Goal: Information Seeking & Learning: Check status

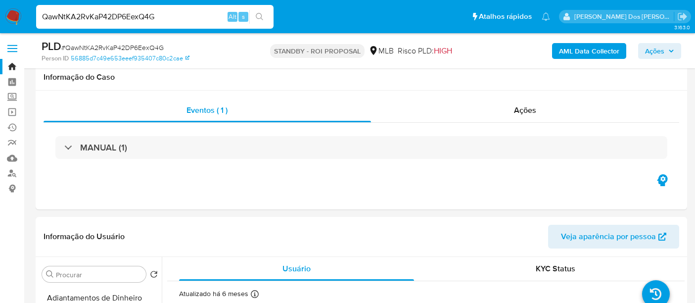
select select "10"
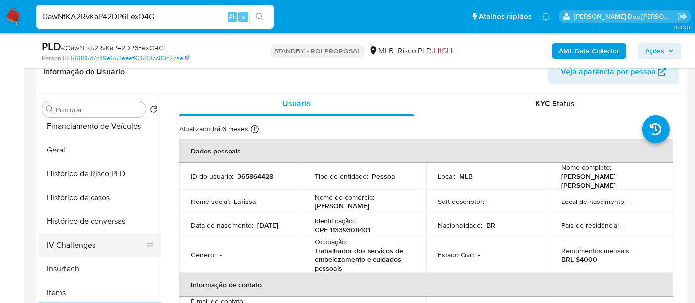
scroll to position [275, 0]
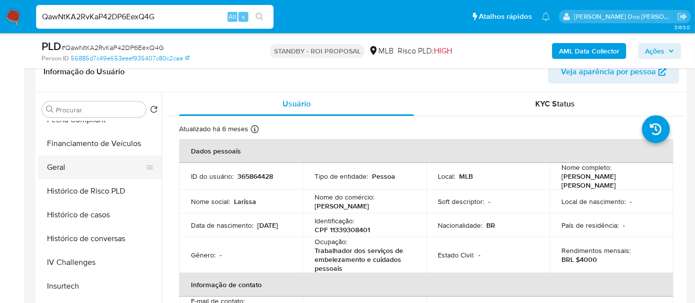
click at [59, 172] on button "Geral" at bounding box center [96, 167] width 116 height 24
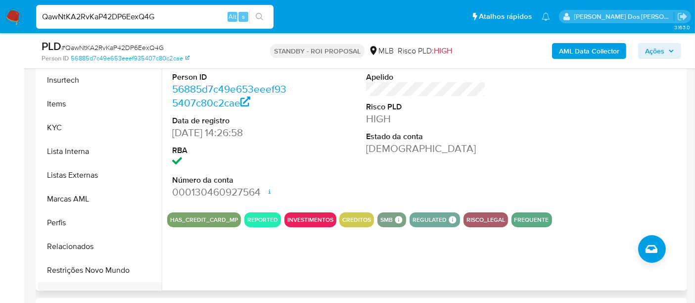
scroll to position [372, 0]
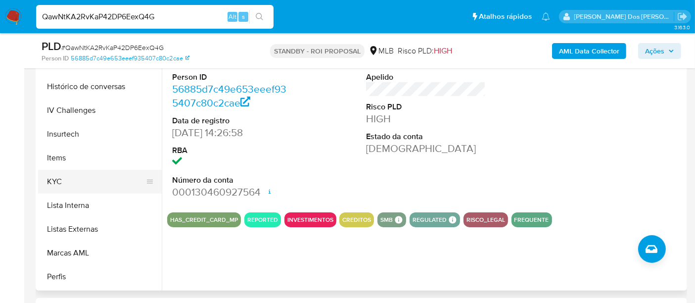
click at [59, 187] on button "KYC" at bounding box center [96, 182] width 116 height 24
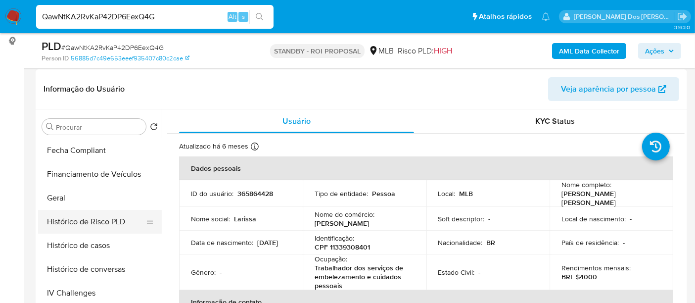
scroll to position [165, 0]
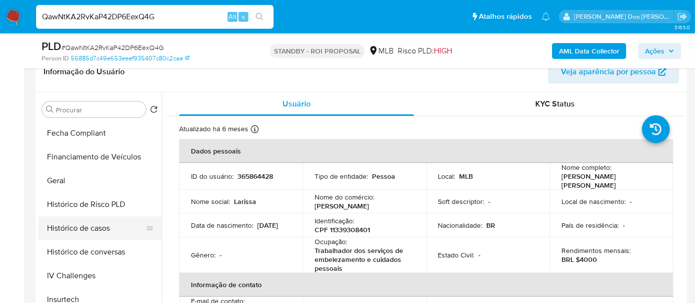
click at [96, 225] on button "Histórico de casos" at bounding box center [96, 228] width 116 height 24
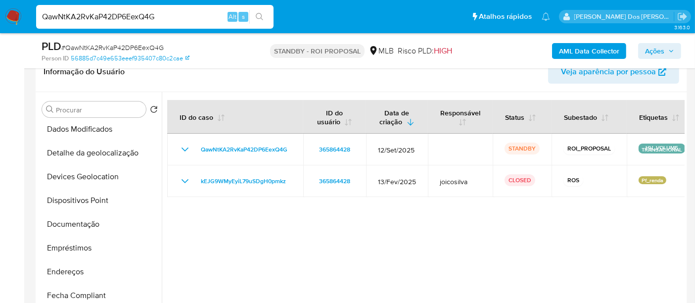
scroll to position [96, 0]
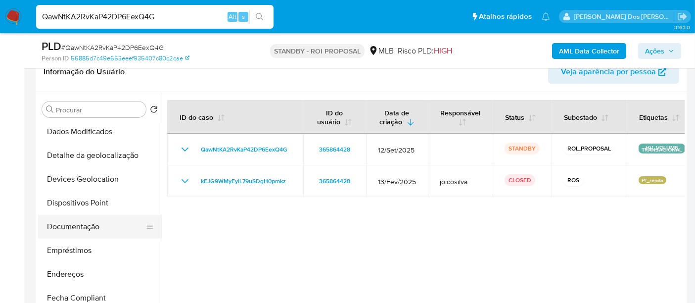
click at [84, 221] on button "Documentação" at bounding box center [96, 227] width 116 height 24
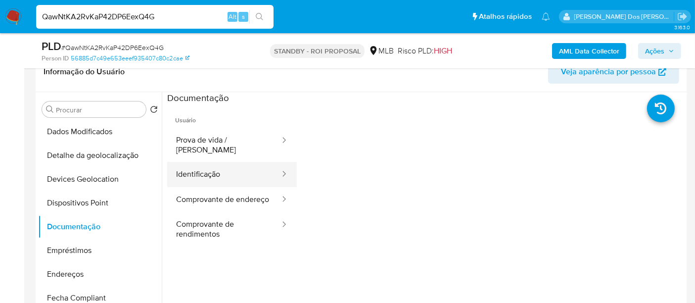
click at [200, 164] on button "Identificação" at bounding box center [224, 174] width 114 height 25
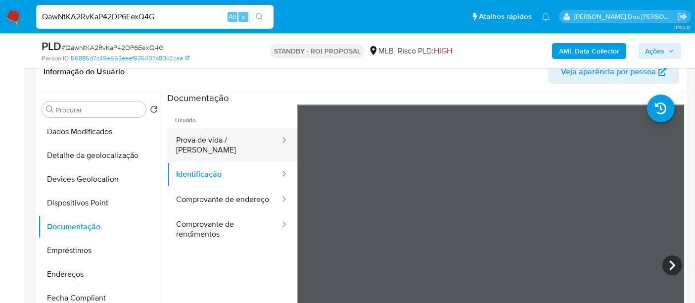
click at [210, 145] on button "Prova de vida / [PERSON_NAME]" at bounding box center [224, 145] width 114 height 34
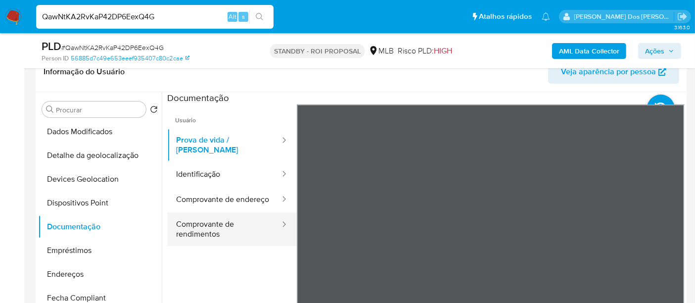
click at [195, 227] on button "Comprovante de rendimentos" at bounding box center [224, 229] width 114 height 34
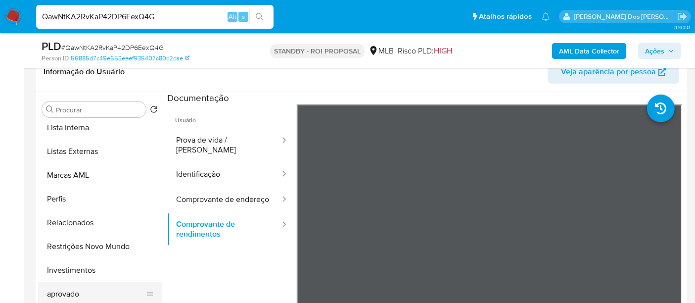
scroll to position [536, 0]
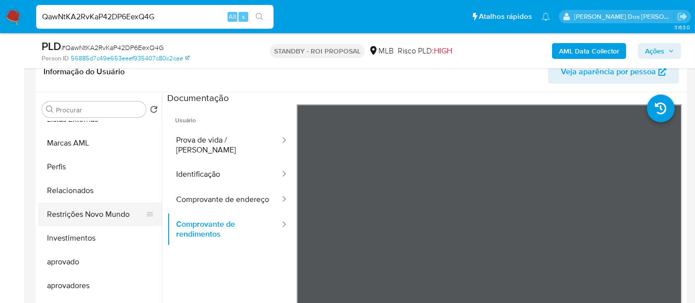
click at [104, 220] on button "Restrições Novo Mundo" at bounding box center [96, 214] width 116 height 24
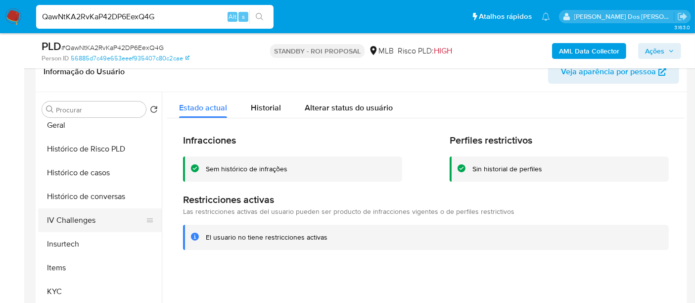
scroll to position [261, 0]
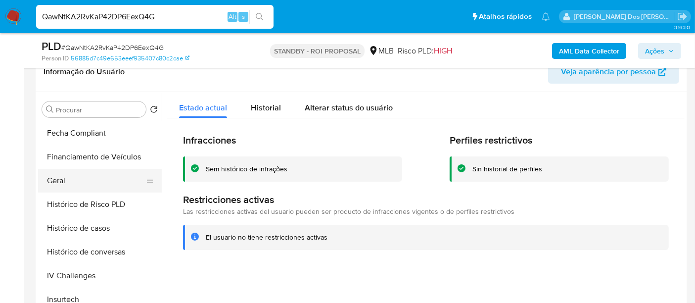
click at [65, 186] on button "Geral" at bounding box center [96, 181] width 116 height 24
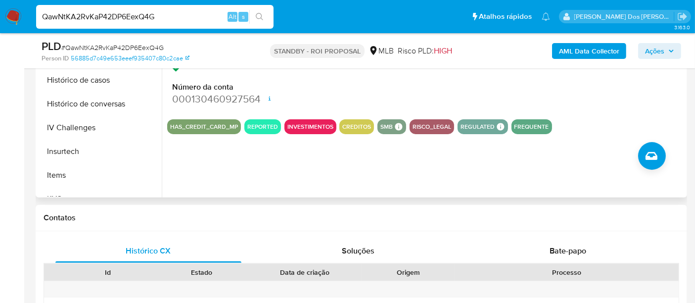
scroll to position [439, 0]
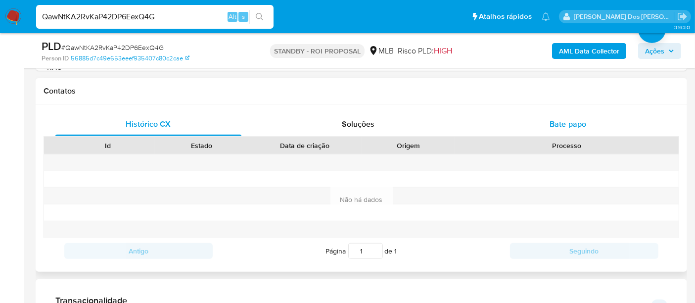
click at [558, 118] on span "Bate-papo" at bounding box center [568, 123] width 37 height 11
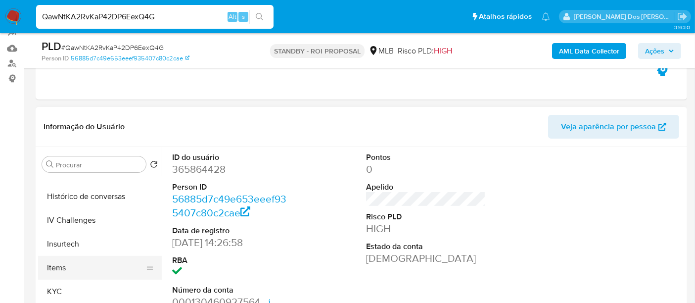
scroll to position [317, 0]
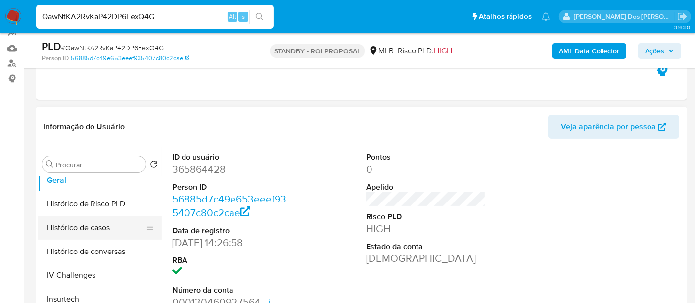
drag, startPoint x: 86, startPoint y: 228, endPoint x: 107, endPoint y: 226, distance: 21.4
click at [86, 228] on button "Histórico de casos" at bounding box center [96, 228] width 116 height 24
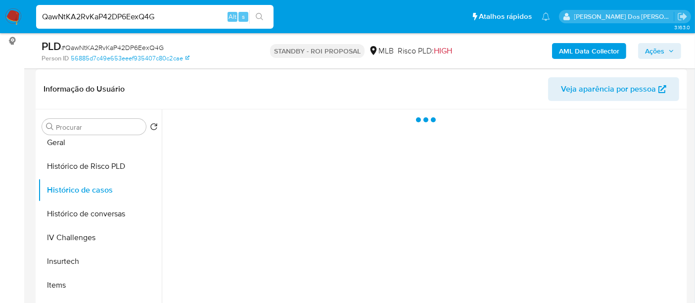
scroll to position [165, 0]
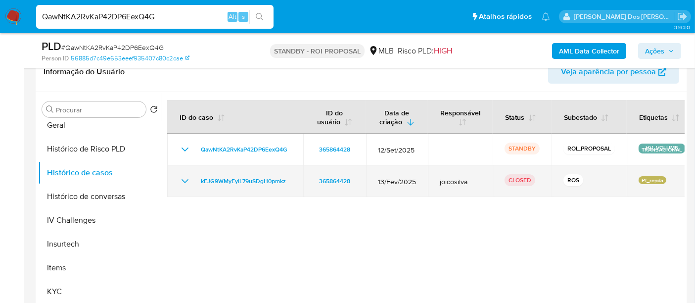
click at [187, 184] on icon "Mostrar/Ocultar" at bounding box center [185, 181] width 12 height 12
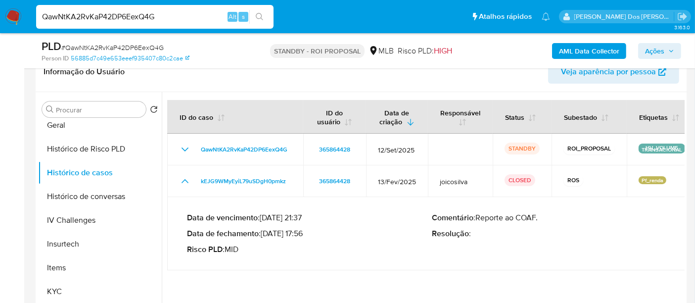
click at [114, 17] on input "QawNtKA2RvKaP42DP6EexQ4G" at bounding box center [154, 16] width 237 height 13
paste input "Bi1vi05EdgcpvzqnpeGOHn4D"
type input "Bi1vi05EdgcpvzqnpeGOHn4D"
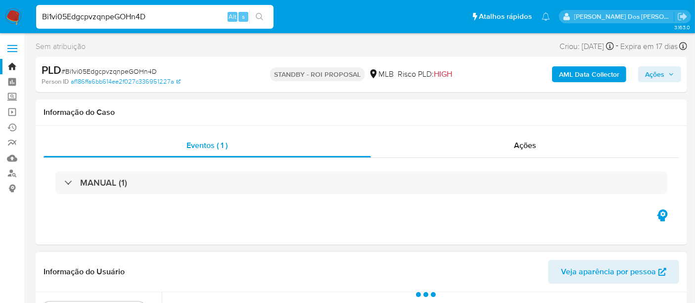
select select "10"
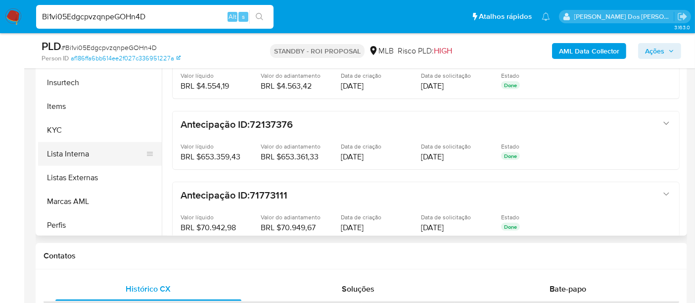
scroll to position [329, 0]
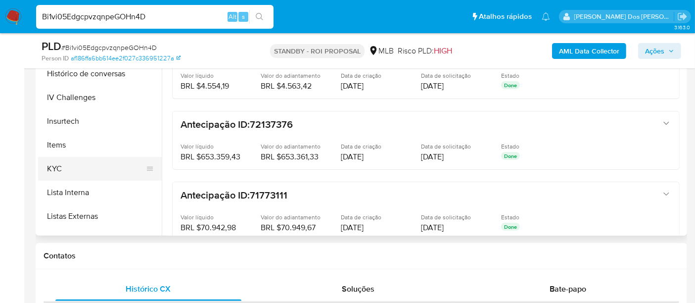
click at [59, 163] on button "KYC" at bounding box center [96, 169] width 116 height 24
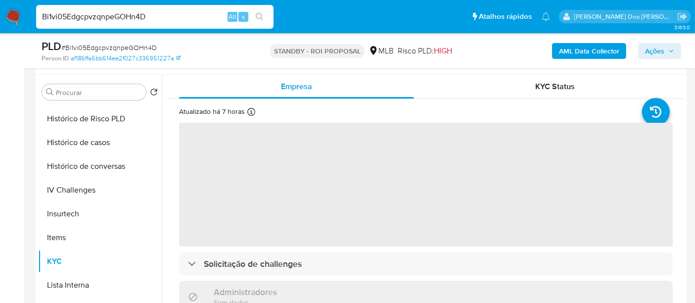
scroll to position [165, 0]
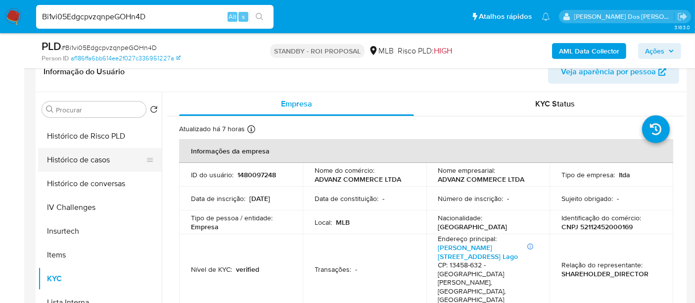
click at [85, 159] on button "Histórico de casos" at bounding box center [96, 160] width 116 height 24
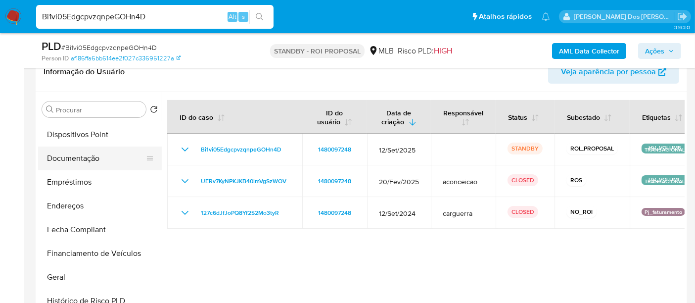
click at [76, 157] on button "Documentação" at bounding box center [96, 158] width 116 height 24
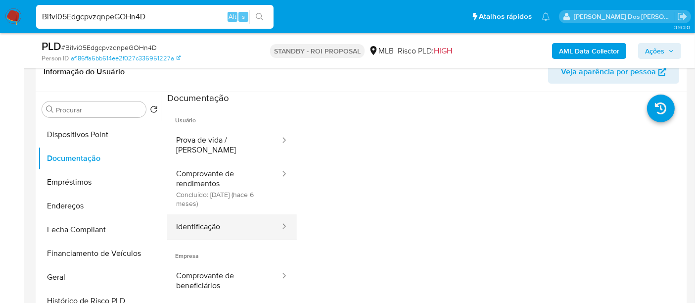
click at [190, 217] on button "Identificação" at bounding box center [224, 226] width 114 height 25
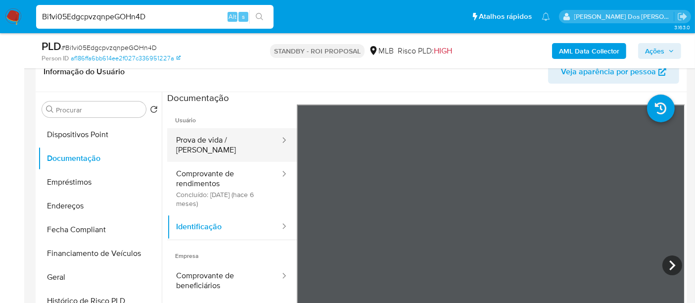
click at [213, 144] on button "Prova de vida / [PERSON_NAME]" at bounding box center [224, 145] width 114 height 34
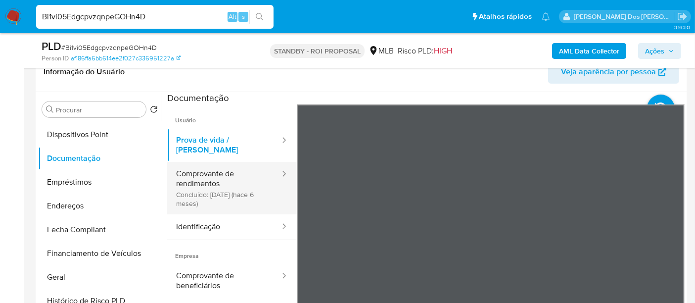
click at [226, 173] on button "Comprovante de rendimentos Concluído: [DATE] (hace 6 meses)" at bounding box center [224, 188] width 114 height 52
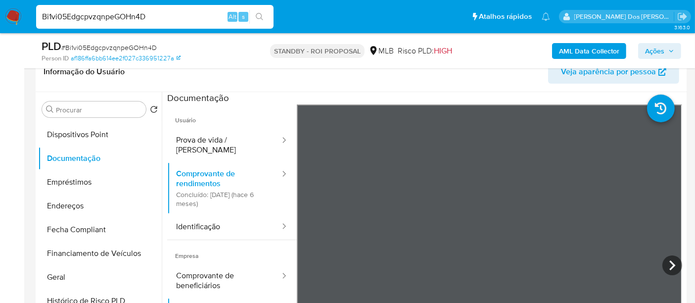
click at [149, 13] on input "Bi1vi05EdgcpvzqnpeGOHn4D" at bounding box center [154, 16] width 237 height 13
paste input "aXJAeWtcX1D68CkSFnjYYoFY"
type input "aXJAeWtcX1D68CkSFnjYYoFY"
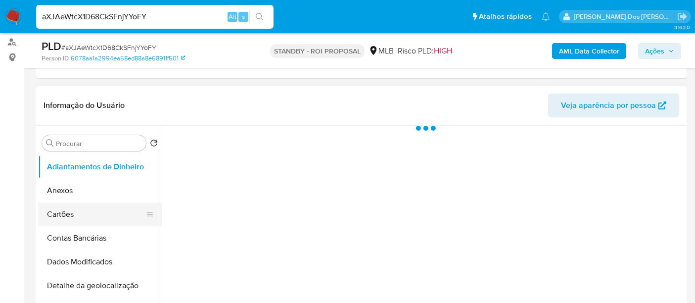
scroll to position [165, 0]
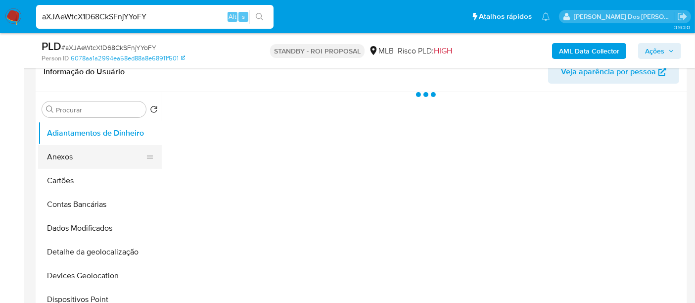
select select "10"
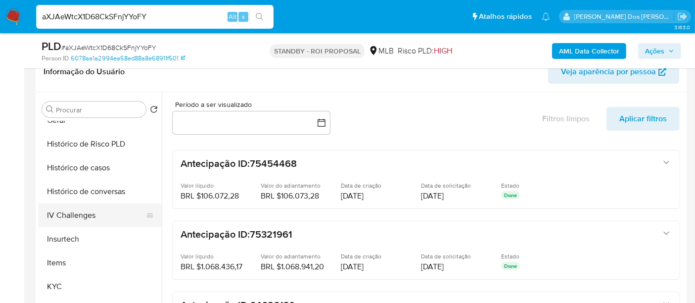
scroll to position [329, 0]
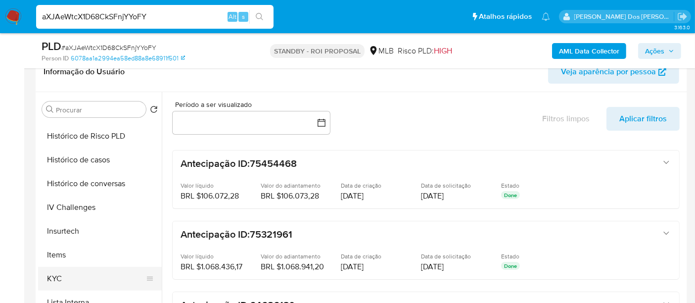
click at [56, 276] on button "KYC" at bounding box center [96, 279] width 116 height 24
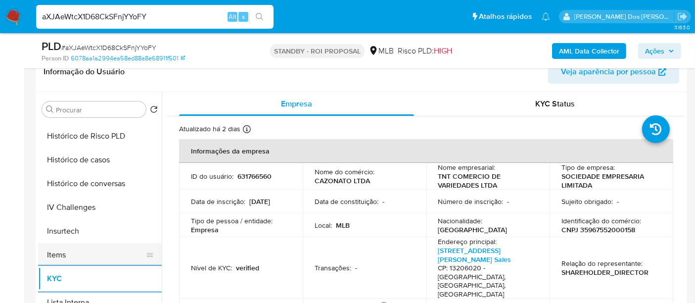
scroll to position [275, 0]
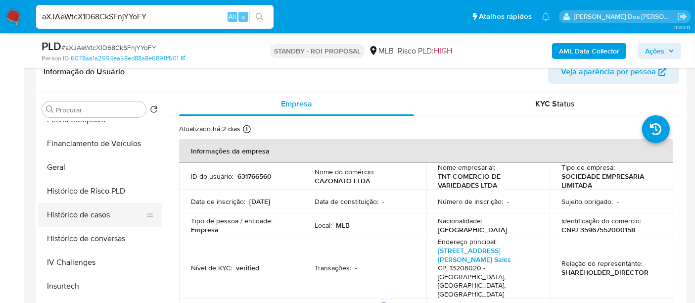
click at [76, 217] on button "Histórico de casos" at bounding box center [96, 215] width 116 height 24
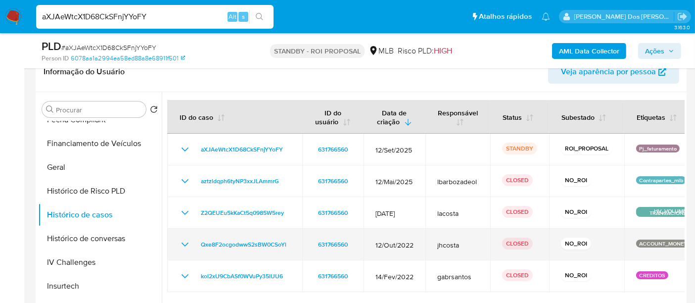
scroll to position [220, 0]
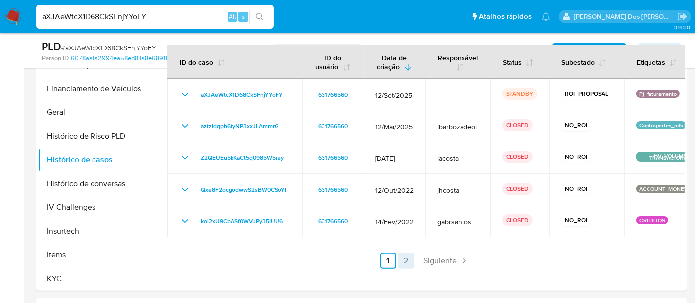
click at [402, 257] on link "2" at bounding box center [406, 261] width 16 height 16
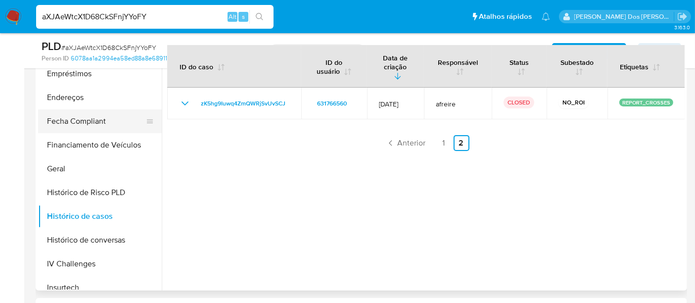
scroll to position [110, 0]
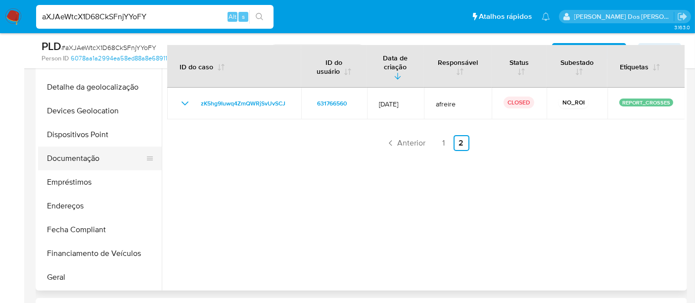
click at [92, 160] on button "Documentação" at bounding box center [96, 158] width 116 height 24
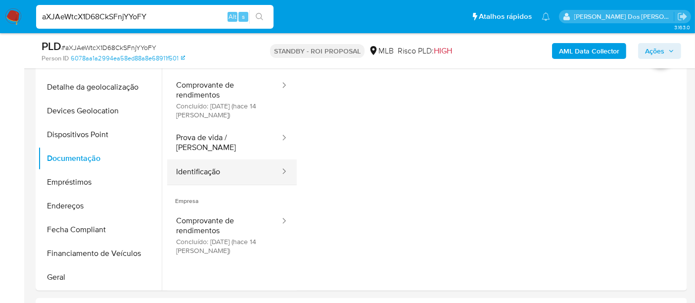
click at [209, 168] on button "Identificação" at bounding box center [224, 171] width 114 height 25
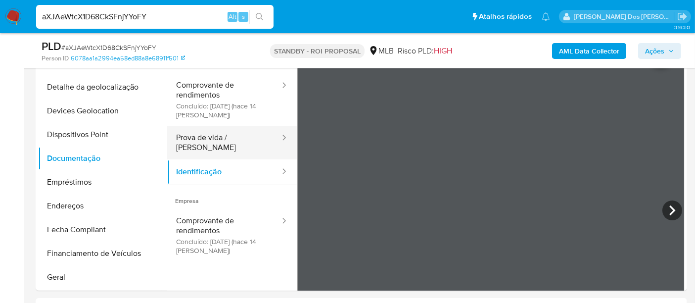
click at [218, 146] on button "Prova de vida / [PERSON_NAME]" at bounding box center [224, 143] width 114 height 34
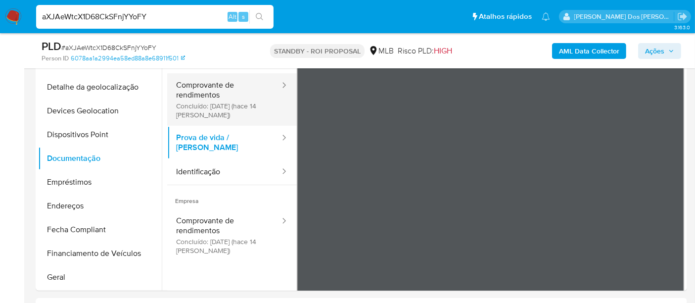
click at [206, 111] on button "Comprovante de rendimentos Concluído: [DATE] (hace 14 [PERSON_NAME])" at bounding box center [224, 99] width 114 height 52
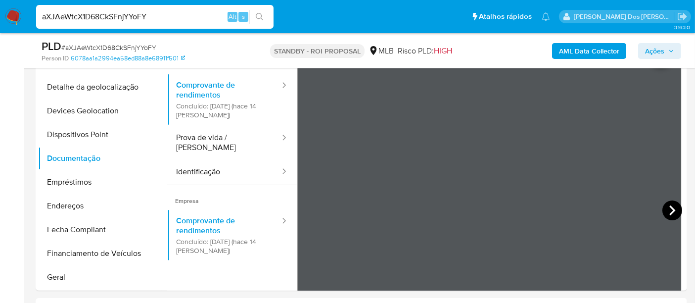
click at [673, 213] on icon at bounding box center [672, 210] width 20 height 20
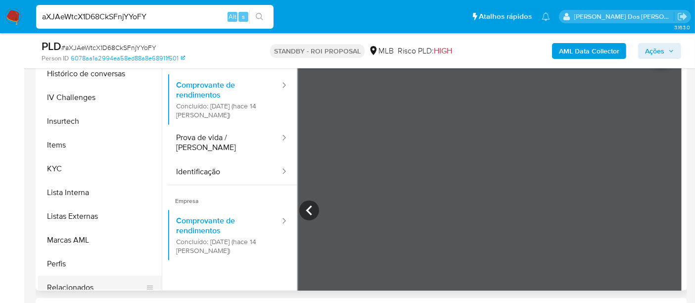
scroll to position [495, 0]
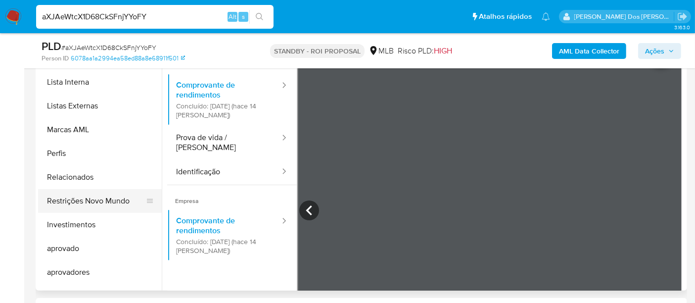
click at [103, 200] on button "Restrições Novo Mundo" at bounding box center [96, 201] width 116 height 24
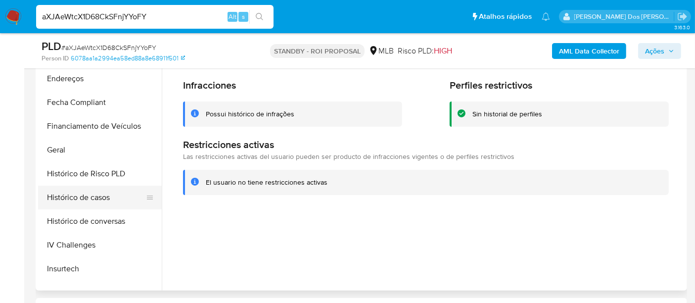
scroll to position [220, 0]
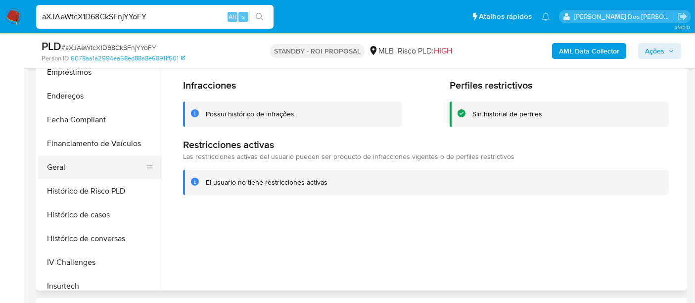
click at [60, 172] on button "Geral" at bounding box center [96, 167] width 116 height 24
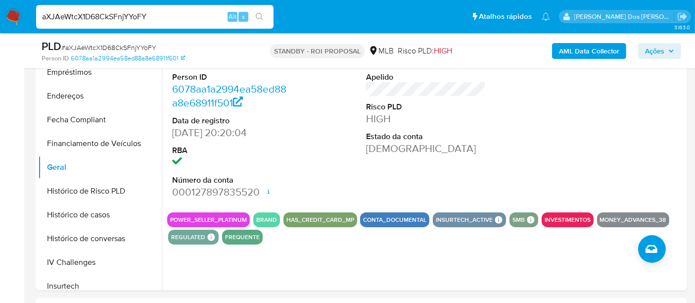
click at [106, 16] on input "aXJAeWtcX1D68CkSFnjYYoFY" at bounding box center [154, 16] width 237 height 13
paste input "4xwWhBono9SIFQkxfQNx54gt"
type input "4xwWhBono9SIFQkxfQNx54gt"
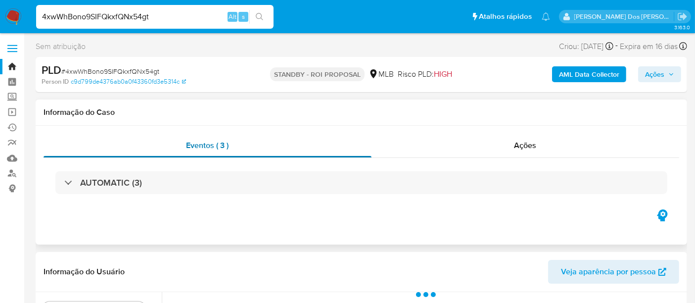
select select "10"
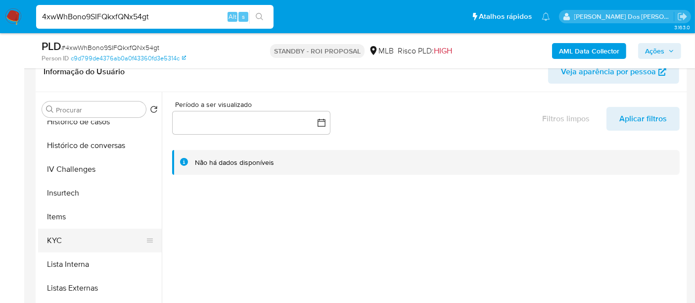
scroll to position [384, 0]
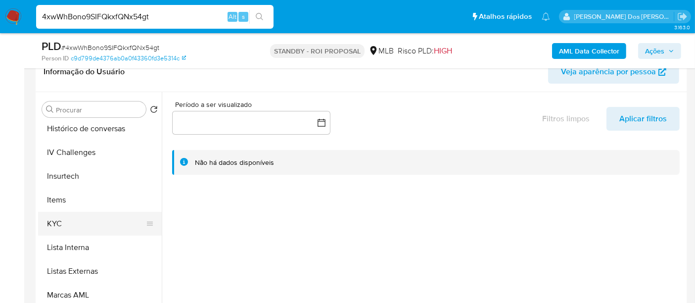
click at [53, 223] on button "KYC" at bounding box center [96, 224] width 116 height 24
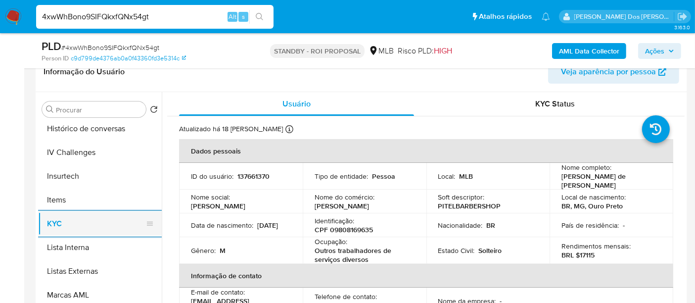
scroll to position [329, 0]
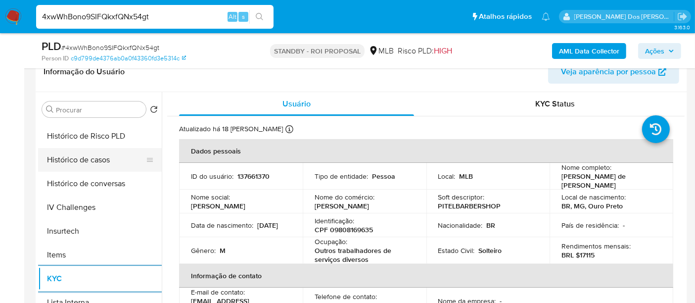
click at [90, 164] on button "Histórico de casos" at bounding box center [96, 160] width 116 height 24
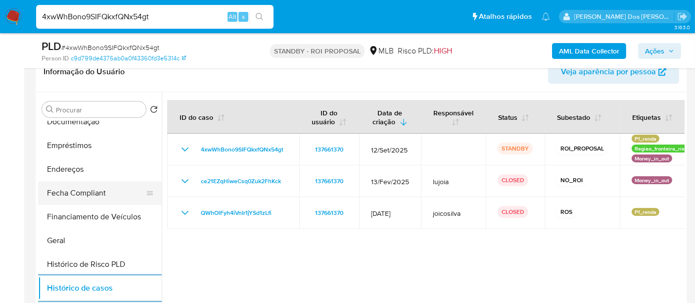
scroll to position [165, 0]
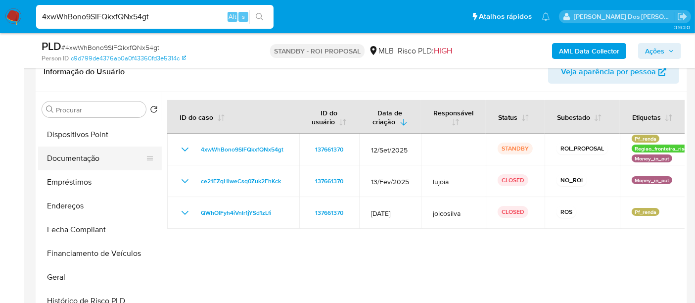
click at [82, 156] on button "Documentação" at bounding box center [96, 158] width 116 height 24
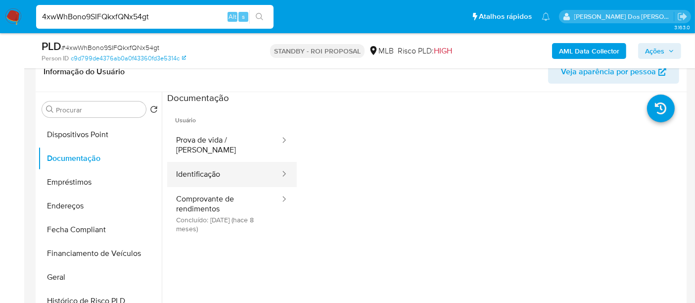
click at [192, 164] on button "Identificação" at bounding box center [224, 174] width 114 height 25
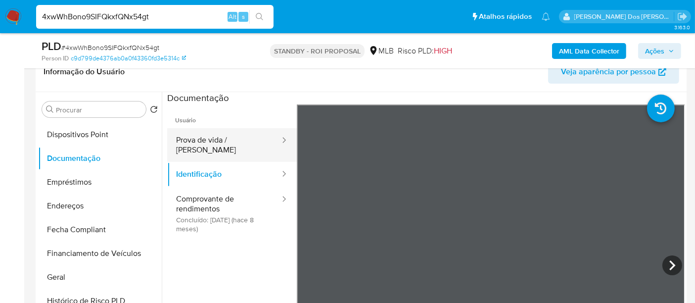
click at [199, 140] on button "Prova de vida / [PERSON_NAME]" at bounding box center [224, 145] width 114 height 34
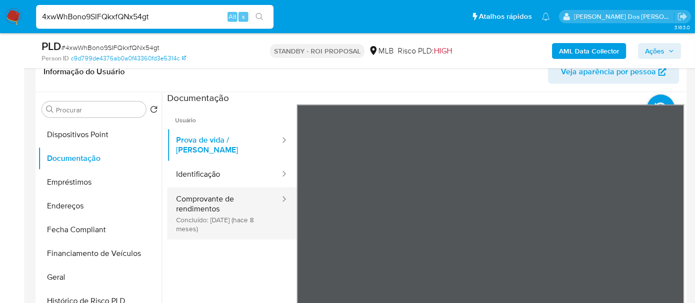
click at [209, 209] on button "Comprovante de rendimentos Concluído: [DATE] (hace 8 meses)" at bounding box center [224, 213] width 114 height 52
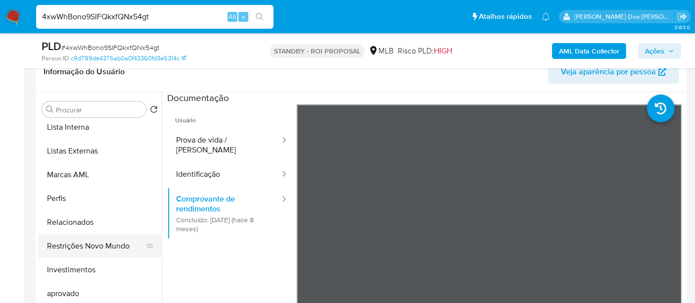
scroll to position [536, 0]
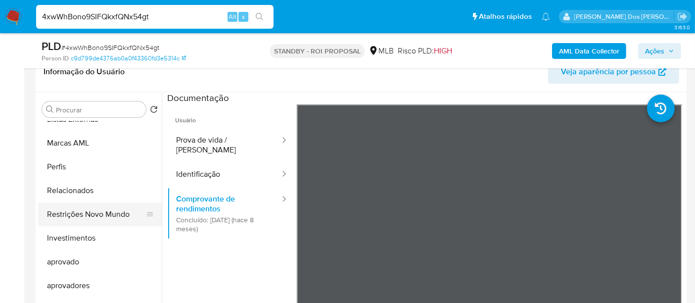
click at [102, 209] on button "Restrições Novo Mundo" at bounding box center [96, 214] width 116 height 24
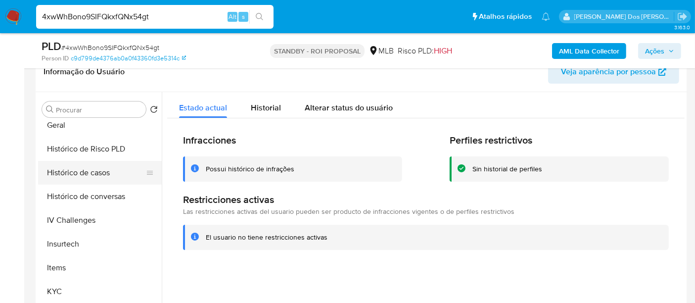
scroll to position [261, 0]
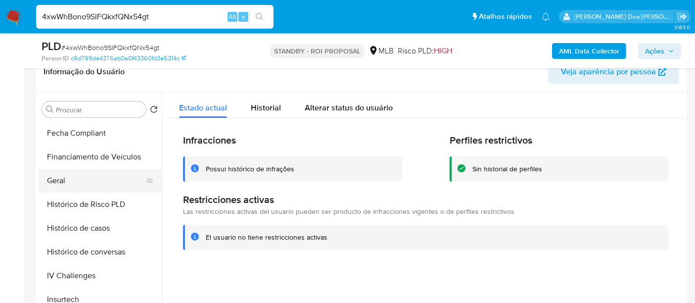
click at [56, 177] on button "Geral" at bounding box center [96, 181] width 116 height 24
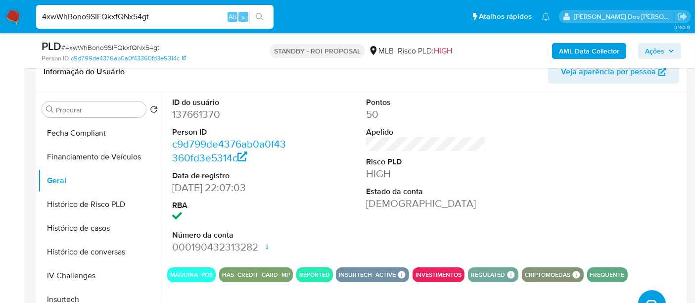
click at [154, 21] on input "4xwWhBono9SIFQkxfQNx54gt" at bounding box center [154, 16] width 237 height 13
paste input "tEtH2VKHns8LQ0nmiTXMvS14"
type input "tEtH2VKHns8LQ0nmiTXMvS14"
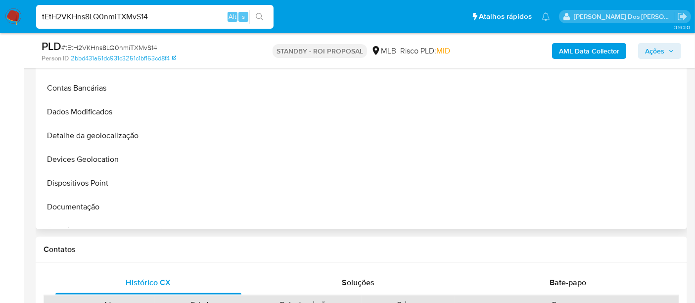
select select "10"
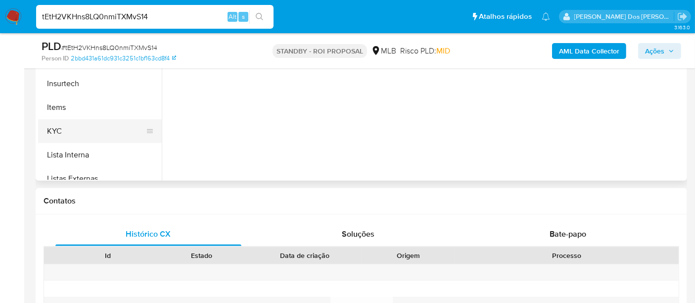
scroll to position [329, 0]
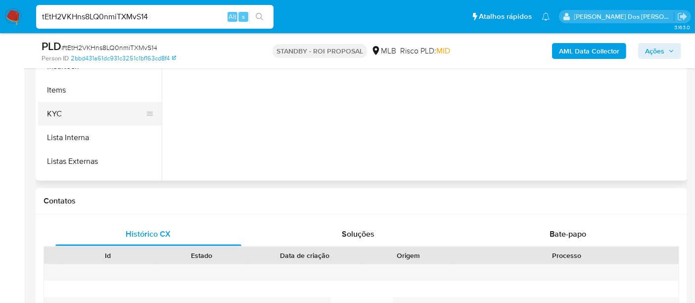
click at [56, 106] on button "KYC" at bounding box center [96, 114] width 116 height 24
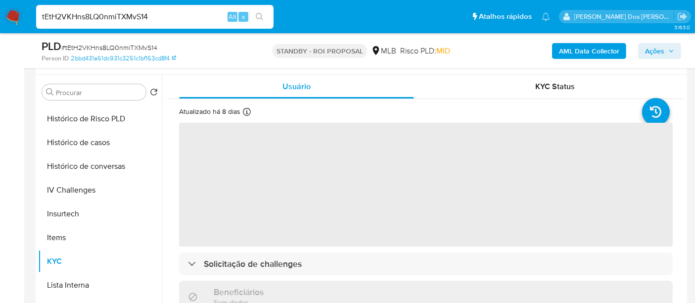
scroll to position [165, 0]
